Goal: Ask a question

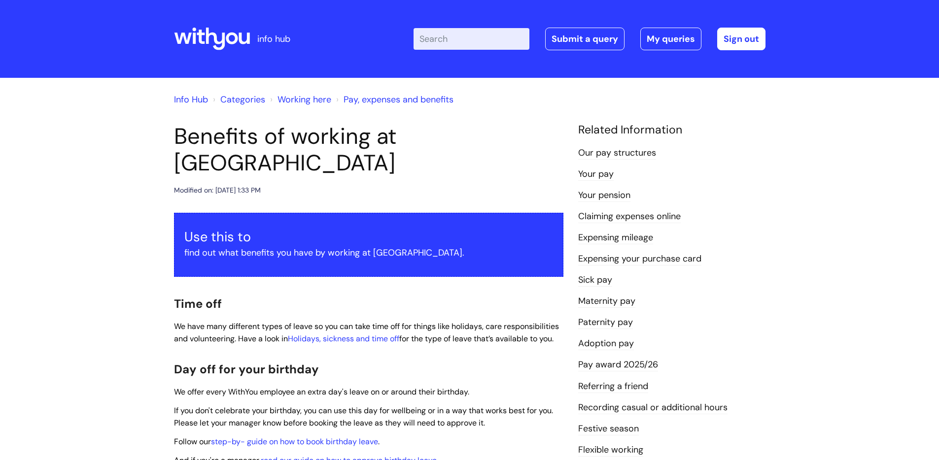
scroll to position [943, 0]
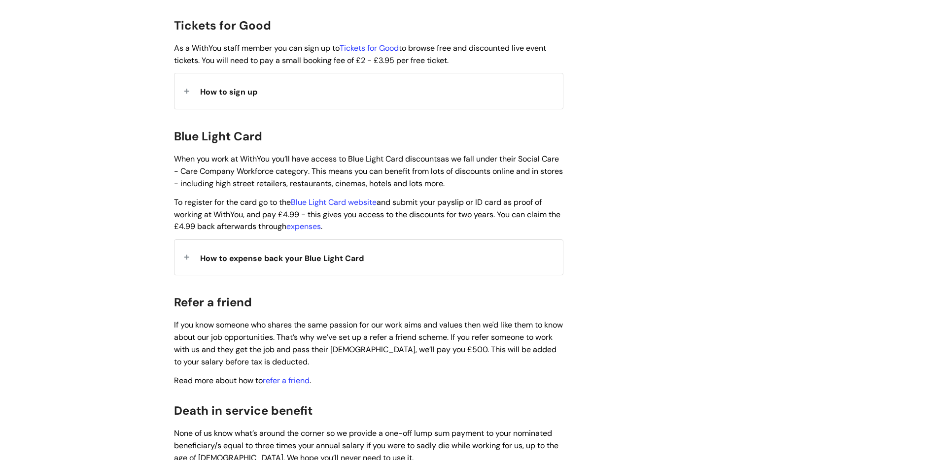
click at [307, 253] on span "How to expense back your Blue Light Card" at bounding box center [282, 258] width 164 height 10
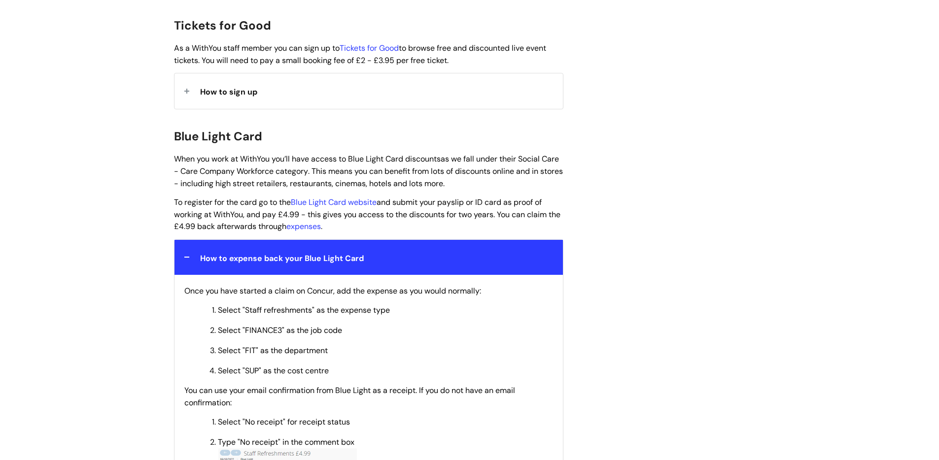
click at [381, 246] on div "How to expense back your Blue Light Card" at bounding box center [368, 257] width 388 height 35
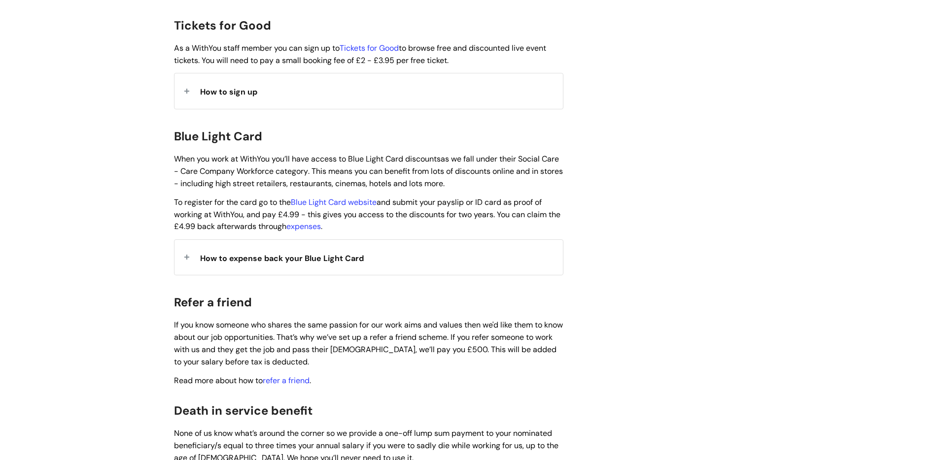
drag, startPoint x: 363, startPoint y: 147, endPoint x: 531, endPoint y: 215, distance: 181.3
click at [528, 208] on p "To register for the card go to the Blue Light Card website and submit your pays…" at bounding box center [368, 214] width 389 height 36
drag, startPoint x: 500, startPoint y: 160, endPoint x: 523, endPoint y: 193, distance: 40.1
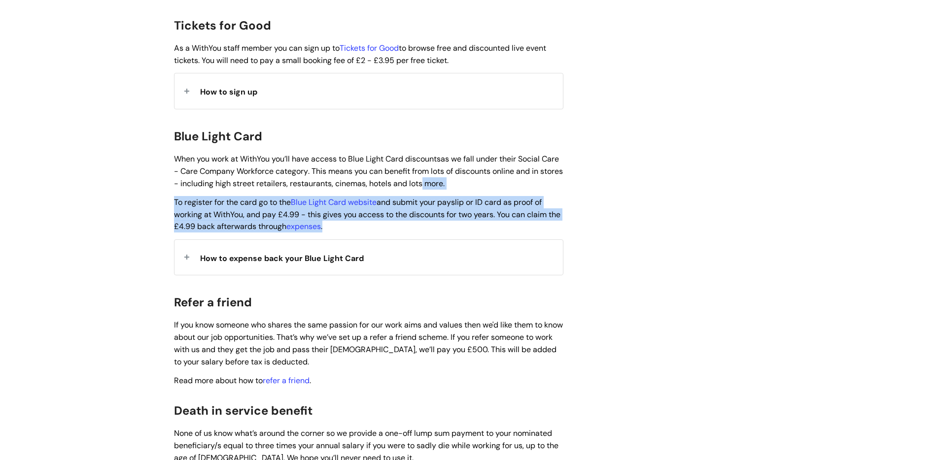
drag, startPoint x: 446, startPoint y: 167, endPoint x: 488, endPoint y: 219, distance: 68.0
click at [479, 206] on p "To register for the card go to the Blue Light Card website and submit your pays…" at bounding box center [368, 214] width 389 height 36
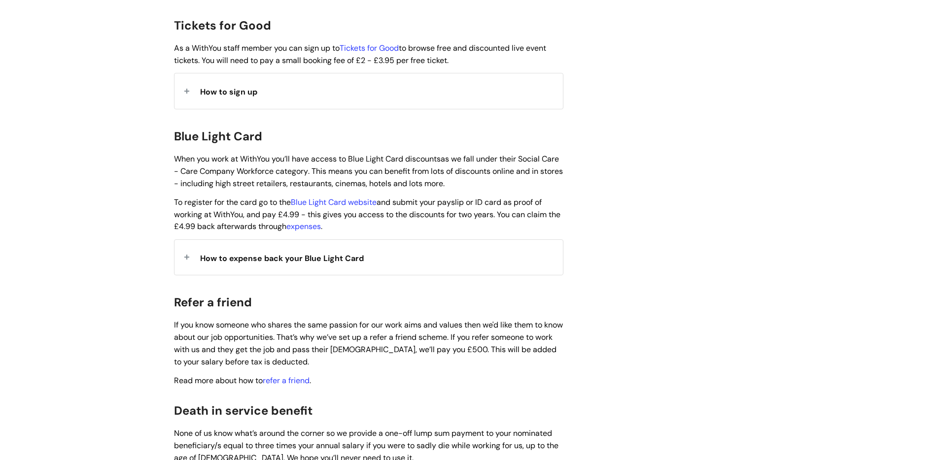
drag, startPoint x: 417, startPoint y: 187, endPoint x: 437, endPoint y: 208, distance: 28.9
click at [437, 208] on p "To register for the card go to the Blue Light Card website and submit your pays…" at bounding box center [368, 214] width 389 height 36
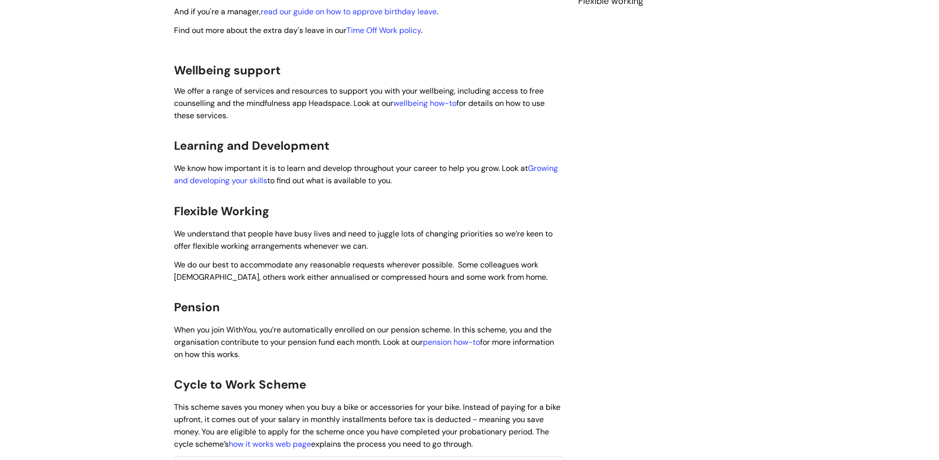
scroll to position [472, 0]
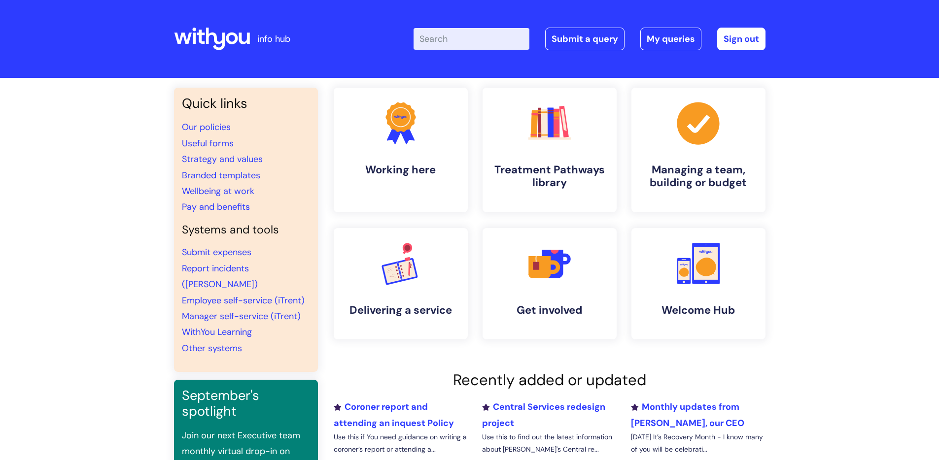
click at [242, 34] on icon at bounding box center [212, 39] width 76 height 24
click at [225, 295] on link "Employee self-service (iTrent)" at bounding box center [243, 301] width 123 height 12
click at [486, 37] on input "Enter your search term here..." at bounding box center [472, 39] width 116 height 22
click at [600, 41] on link "Submit a query" at bounding box center [584, 39] width 79 height 23
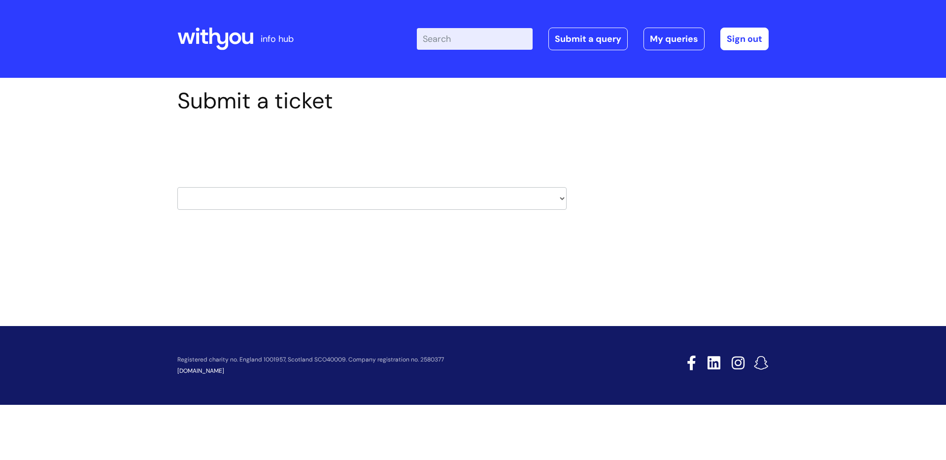
click at [303, 187] on select "HR / People IT and Support Clinical Drug Alerts Finance Accounts Data Support T…" at bounding box center [371, 198] width 389 height 23
click at [268, 187] on select "HR / People IT and Support Clinical Drug Alerts Finance Accounts Data Support T…" at bounding box center [371, 198] width 389 height 23
select select "hr_/_people"
click at [177, 187] on select "HR / People IT and Support Clinical Drug Alerts Finance Accounts Data Support T…" at bounding box center [371, 198] width 389 height 23
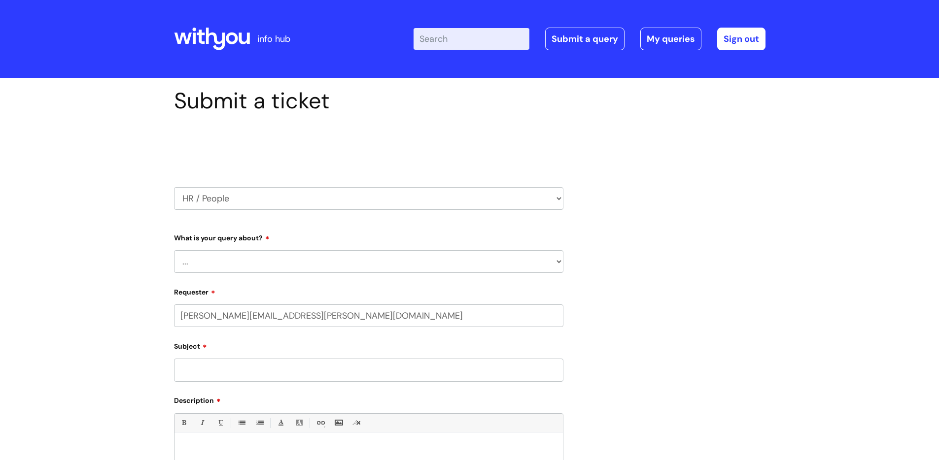
select select "80004418205"
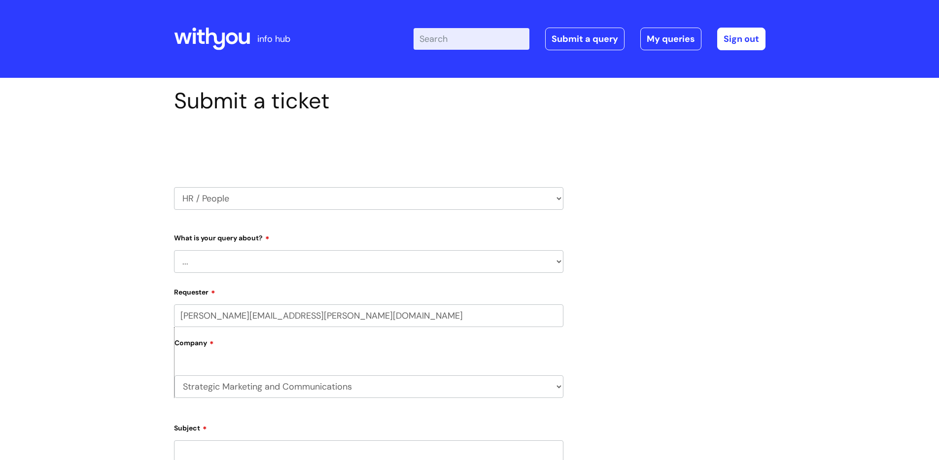
click at [299, 264] on select "... Absence Query Holiday Query Employee change request General HR Query iTrent…" at bounding box center [368, 261] width 389 height 23
click at [252, 262] on select "... Absence Query Holiday Query Employee change request General HR Query iTrent…" at bounding box center [368, 261] width 389 height 23
select select "General HR Query"
click at [174, 250] on select "... Absence Query Holiday Query Employee change request General HR Query iTrent…" at bounding box center [368, 261] width 389 height 23
click at [220, 313] on input "lesley.clark@wearewithyou.org.uk" at bounding box center [368, 316] width 389 height 23
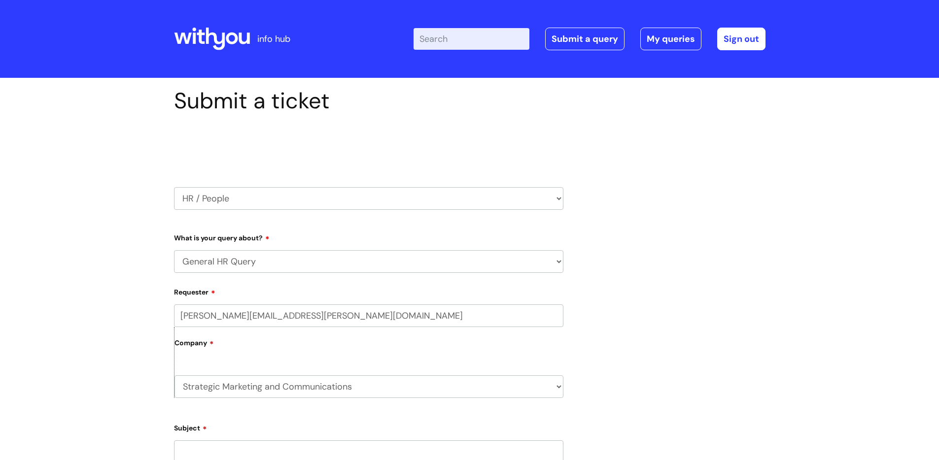
click at [227, 354] on label "Company" at bounding box center [368, 347] width 389 height 22
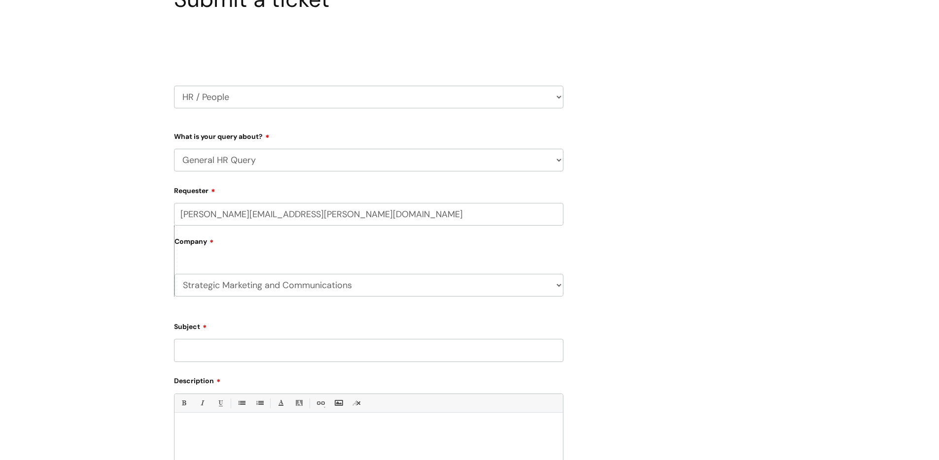
scroll to position [105, 0]
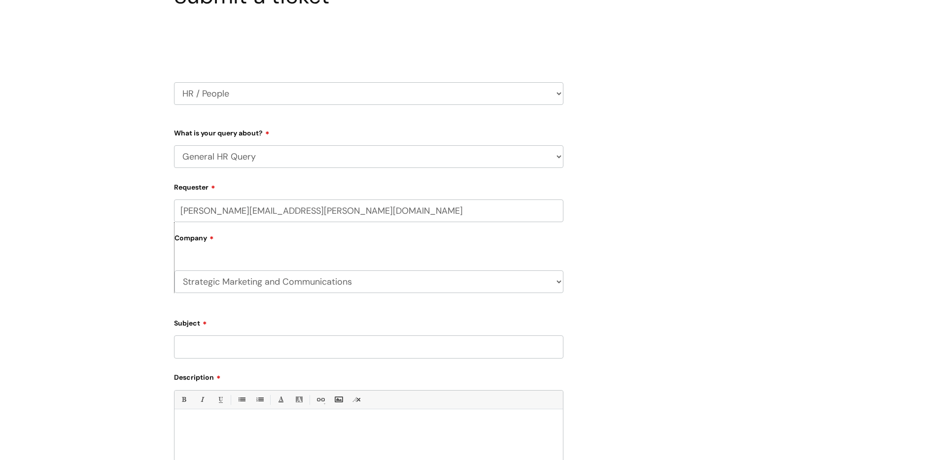
click at [243, 353] on input "Subject" at bounding box center [368, 347] width 389 height 23
type input "Blue Light - Can't sign up"
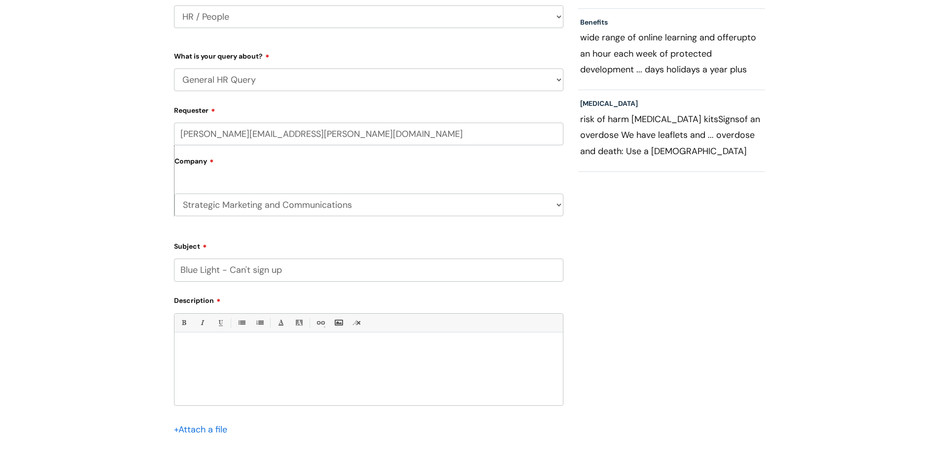
scroll to position [212, 0]
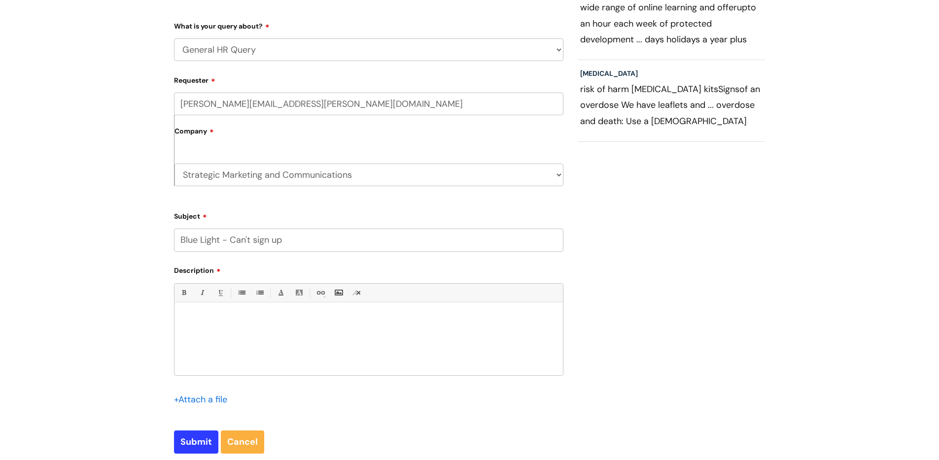
click at [272, 348] on div at bounding box center [368, 342] width 388 height 68
click at [334, 292] on link "Insert Image..." at bounding box center [338, 293] width 12 height 12
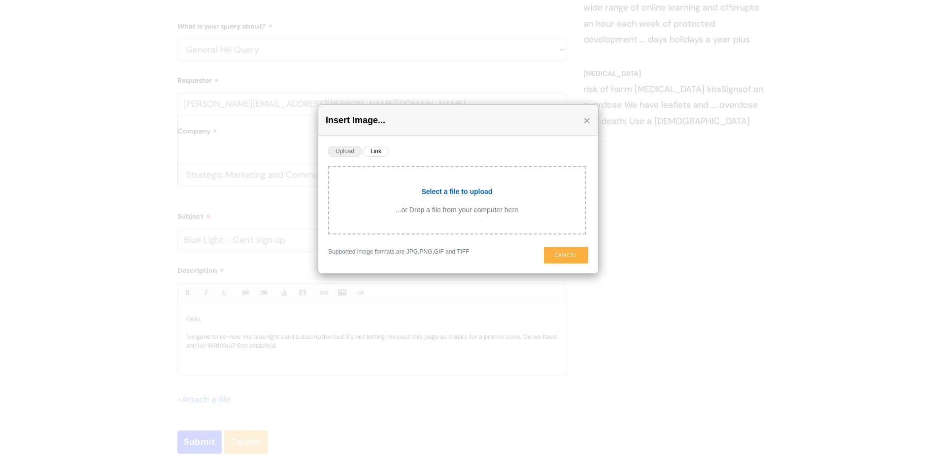
click at [477, 191] on input "file" at bounding box center [457, 190] width 256 height 27
type input "C:\fakepath\WhatsApp Image 2025-09-05 at 12.21.20 PM.jpeg"
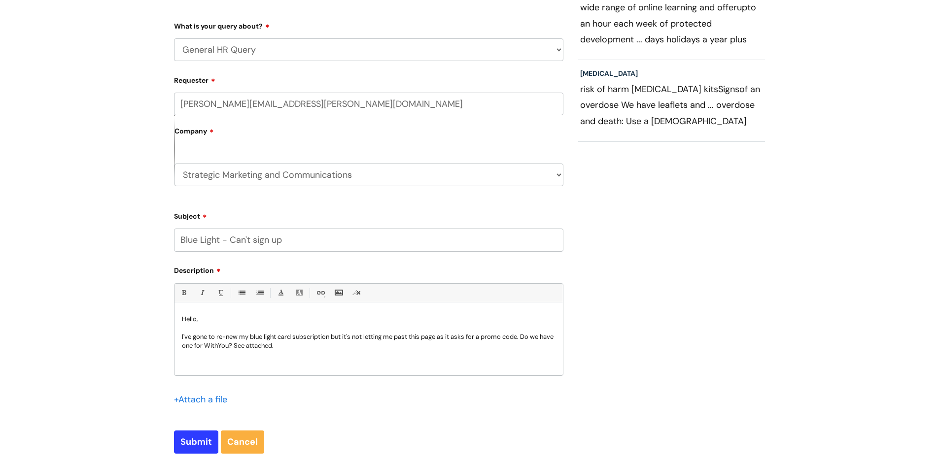
scroll to position [8, 0]
click at [317, 335] on p "I've gone to re-new my blue light card subscription but it's not letting me pas…" at bounding box center [369, 346] width 374 height 27
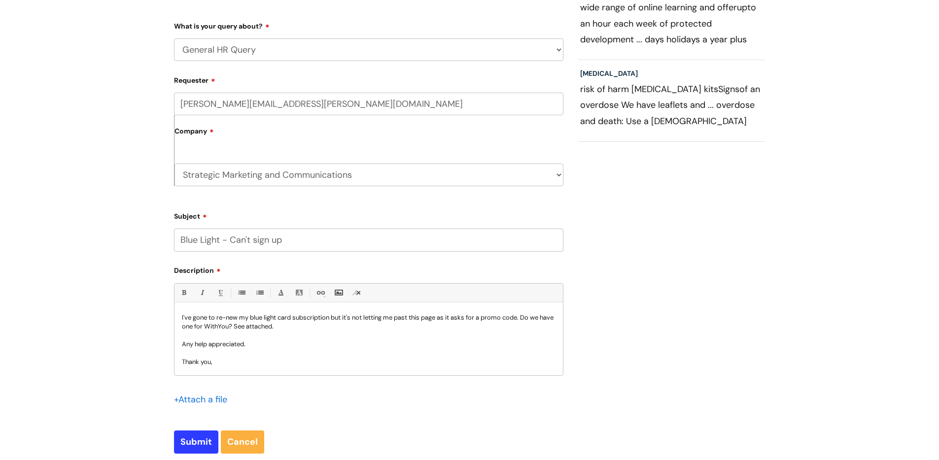
scroll to position [28, 0]
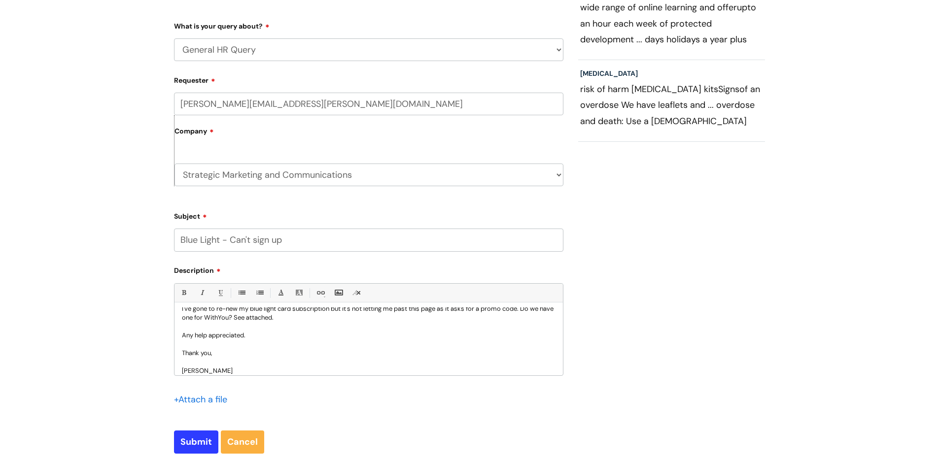
click at [281, 337] on p "I've gone to re-new my blue light card subscription but it's not letting me pas…" at bounding box center [369, 322] width 374 height 35
click at [407, 338] on p "I've gone to re-new my blue light card subscription but it's not letting me pas…" at bounding box center [369, 322] width 374 height 35
click at [355, 358] on p "Thank you," at bounding box center [369, 353] width 374 height 9
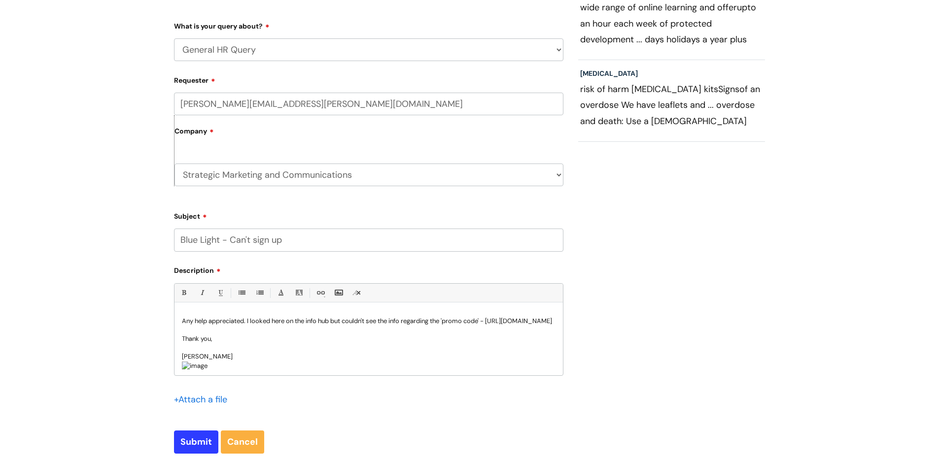
scroll to position [38, 0]
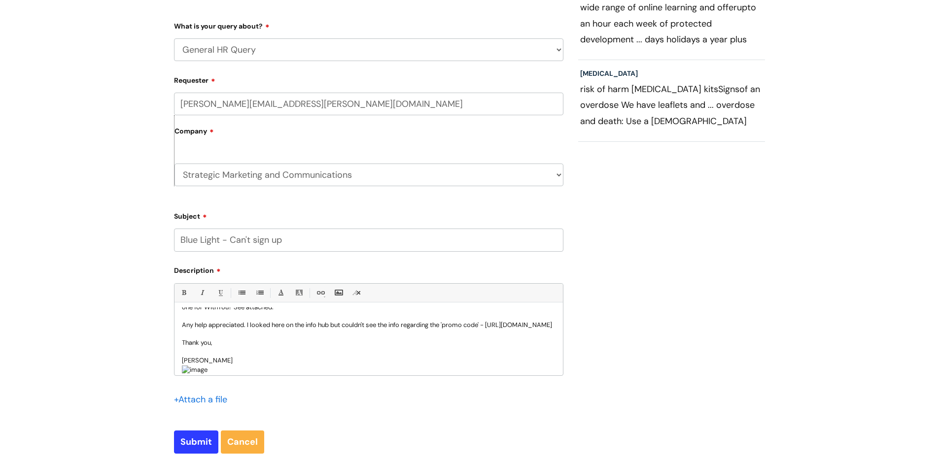
click at [288, 369] on p "[PERSON_NAME]" at bounding box center [369, 365] width 374 height 18
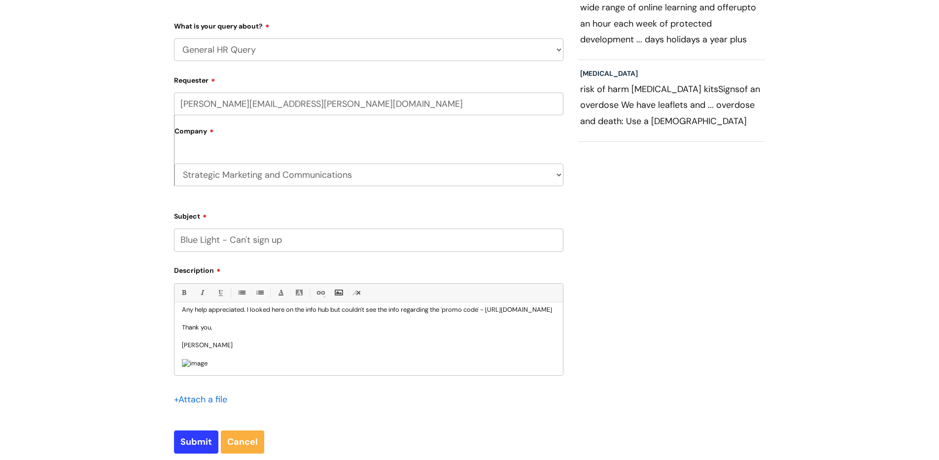
scroll to position [161, 0]
click at [202, 446] on input "Submit" at bounding box center [196, 442] width 44 height 23
type input "Please Wait..."
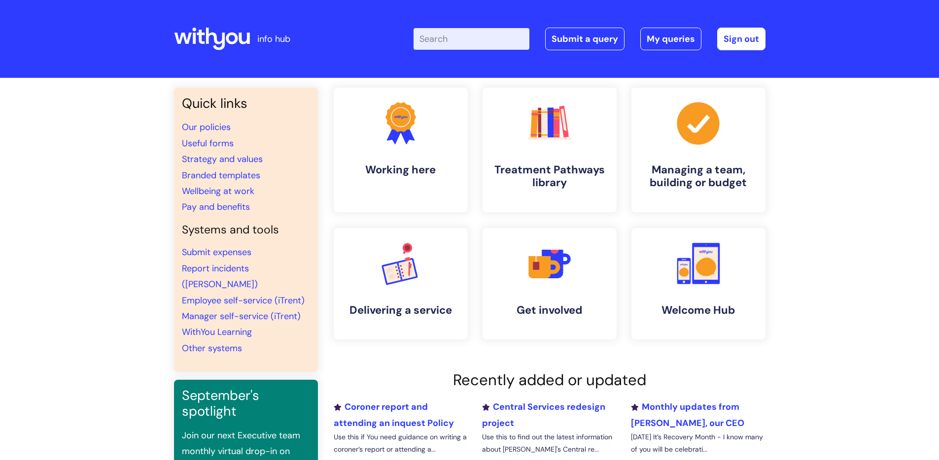
click at [496, 39] on input "Enter your search term here..." at bounding box center [472, 39] width 116 height 22
type input "blue light card"
click button "Search" at bounding box center [0, 0] width 0 height 0
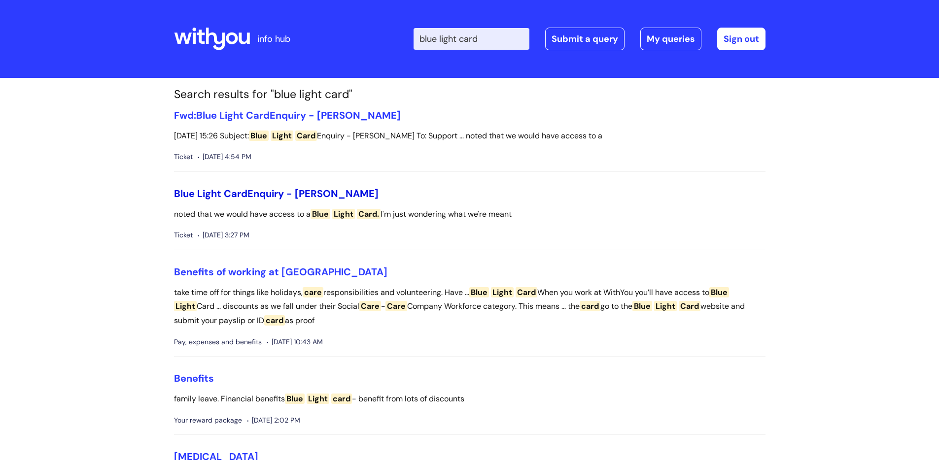
click at [286, 194] on link "Blue Light Card Enquiry - [PERSON_NAME]" at bounding box center [276, 193] width 205 height 13
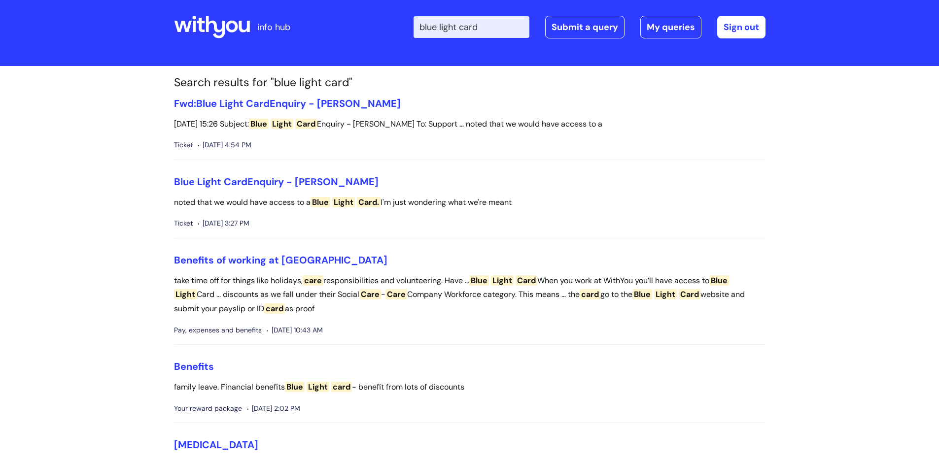
scroll to position [15, 0]
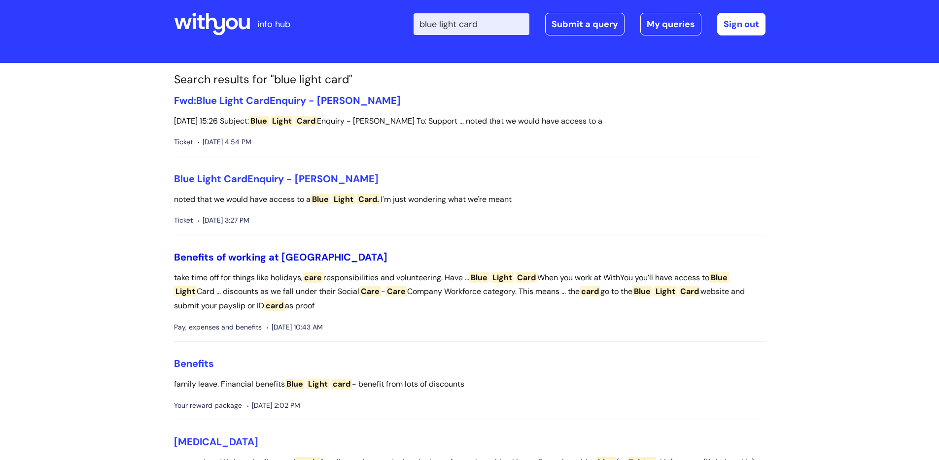
click at [277, 262] on link "Benefits of working at [GEOGRAPHIC_DATA]" at bounding box center [280, 257] width 213 height 13
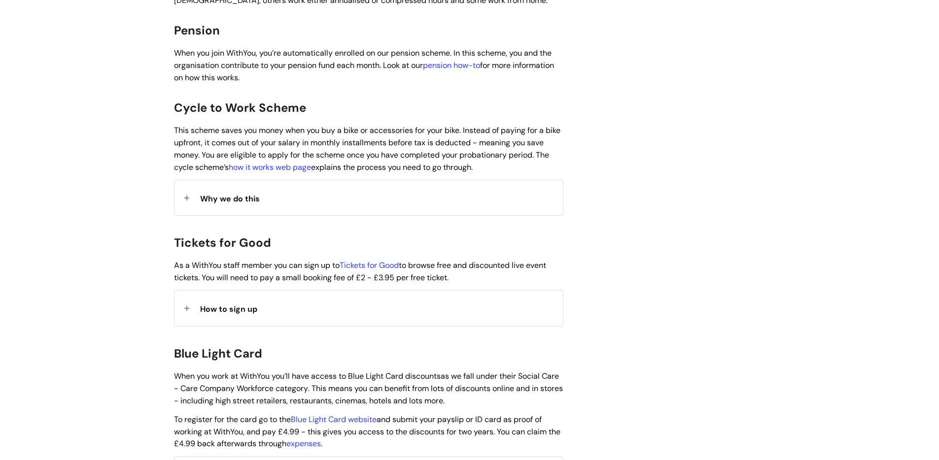
scroll to position [848, 0]
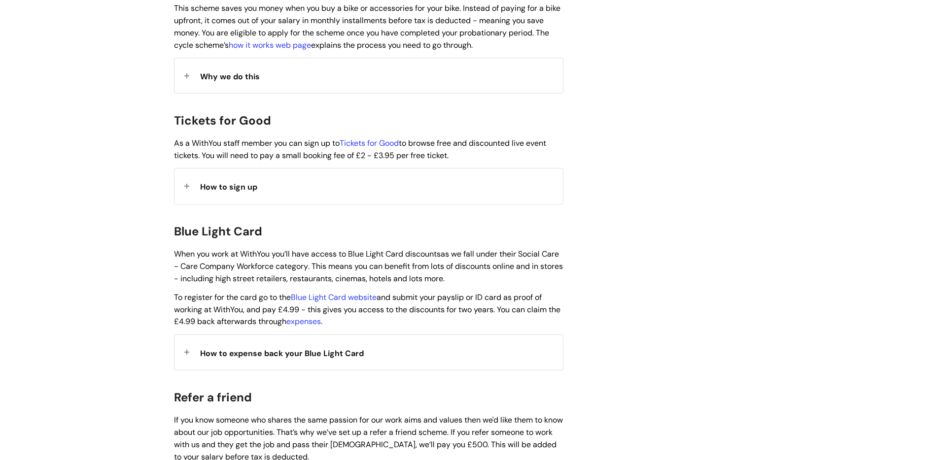
click at [392, 340] on div "How to expense back your Blue Light Card" at bounding box center [368, 352] width 388 height 35
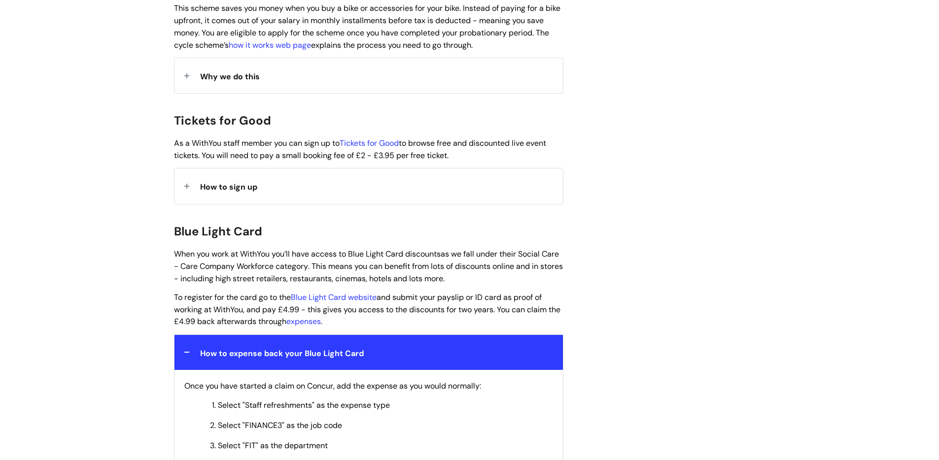
click at [716, 282] on div "Benefits of working at [GEOGRAPHIC_DATA] Modified on: [DATE] 1:33 PM Use this t…" at bounding box center [470, 465] width 606 height 2380
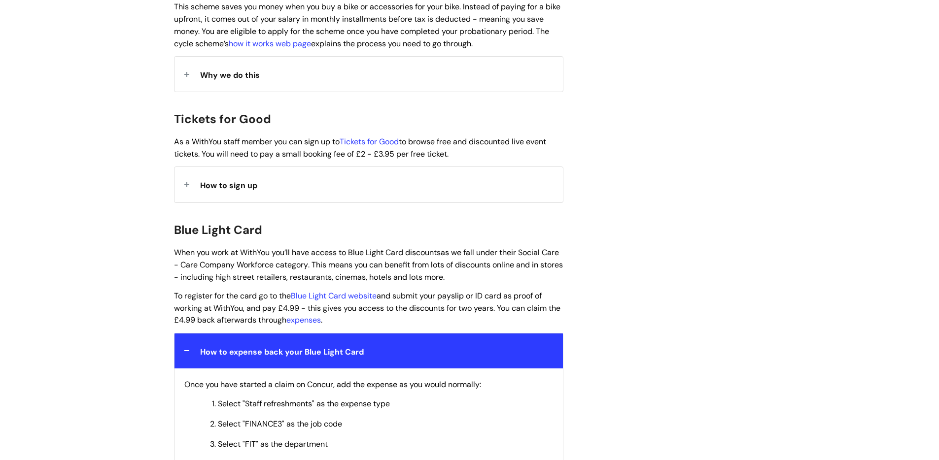
scroll to position [850, 0]
click at [322, 346] on span "How to expense back your Blue Light Card" at bounding box center [282, 351] width 164 height 10
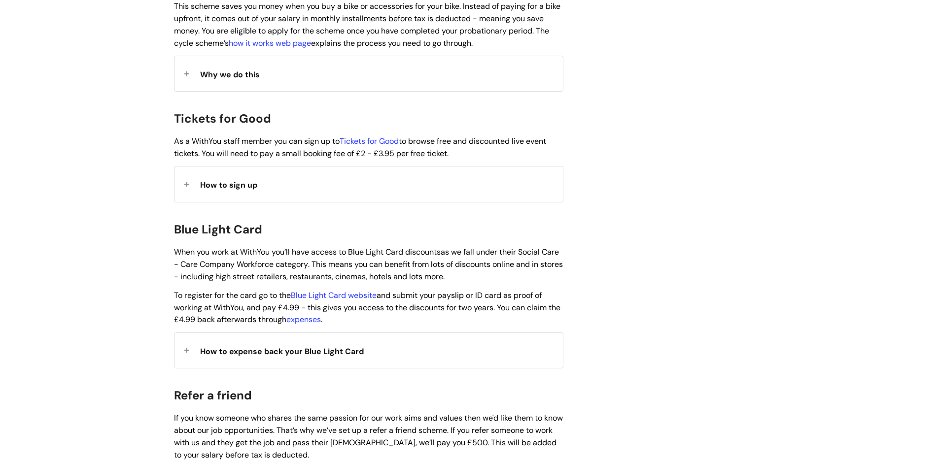
scroll to position [1099, 0]
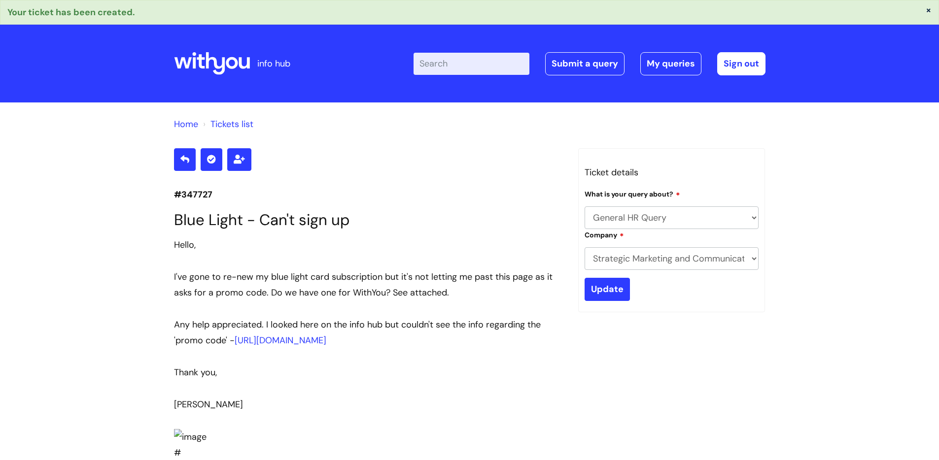
select select "General HR Query"
